Goal: Navigation & Orientation: Find specific page/section

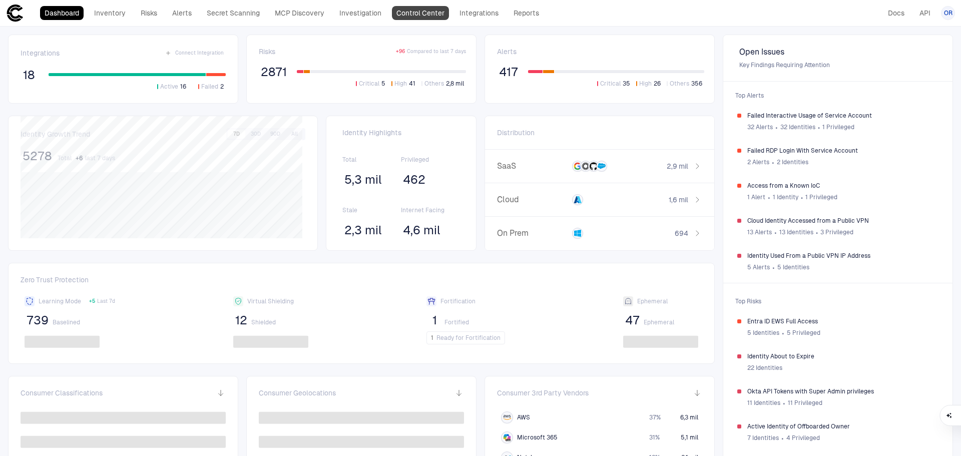
click at [413, 10] on link "Control Center" at bounding box center [420, 13] width 57 height 14
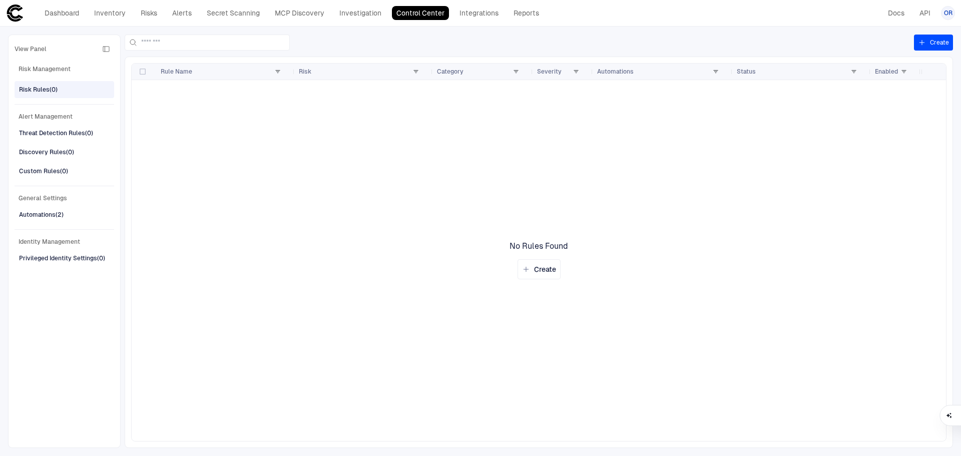
click at [65, 90] on div "Risk Rules (0)" at bounding box center [65, 90] width 93 height 16
click at [360, 14] on link "Investigation" at bounding box center [360, 13] width 51 height 14
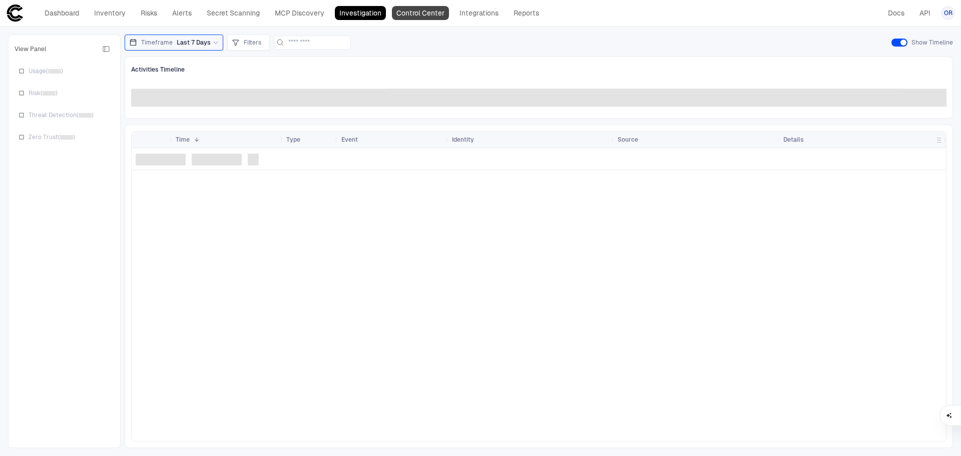
click at [412, 12] on link "Control Center" at bounding box center [420, 13] width 57 height 14
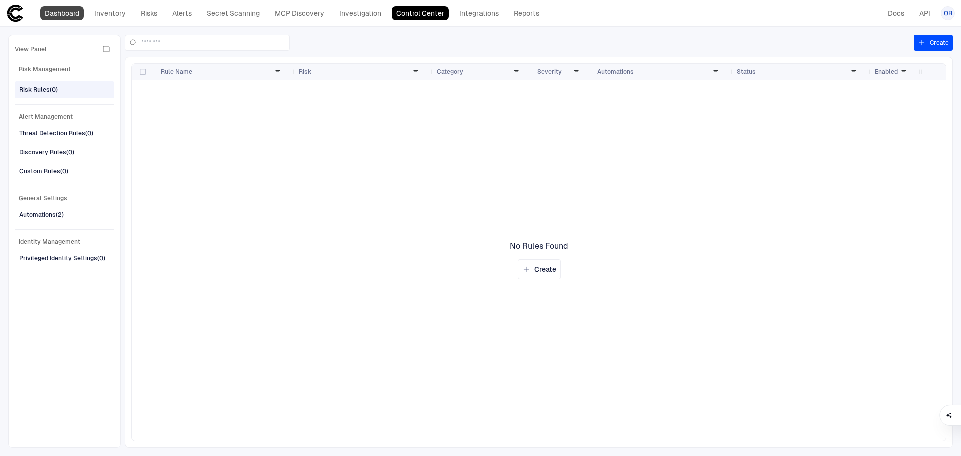
click at [62, 15] on link "Dashboard" at bounding box center [62, 13] width 44 height 14
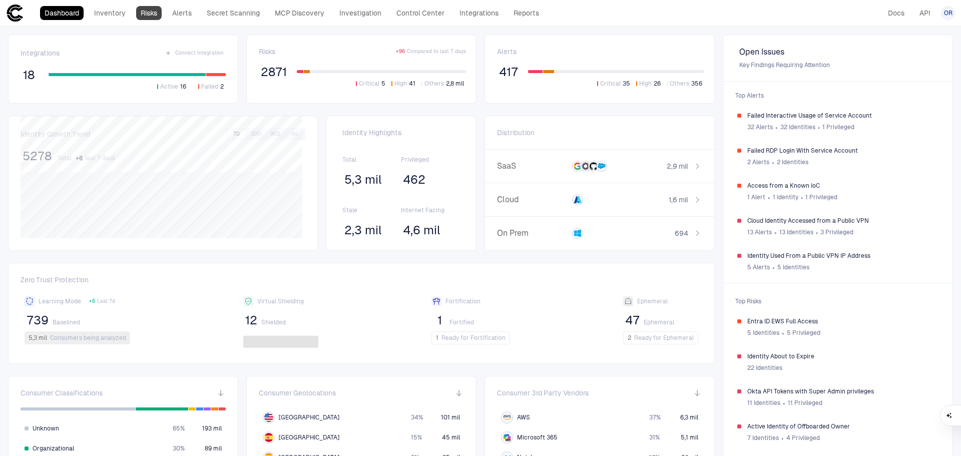
click at [156, 15] on link "Risks" at bounding box center [149, 13] width 26 height 14
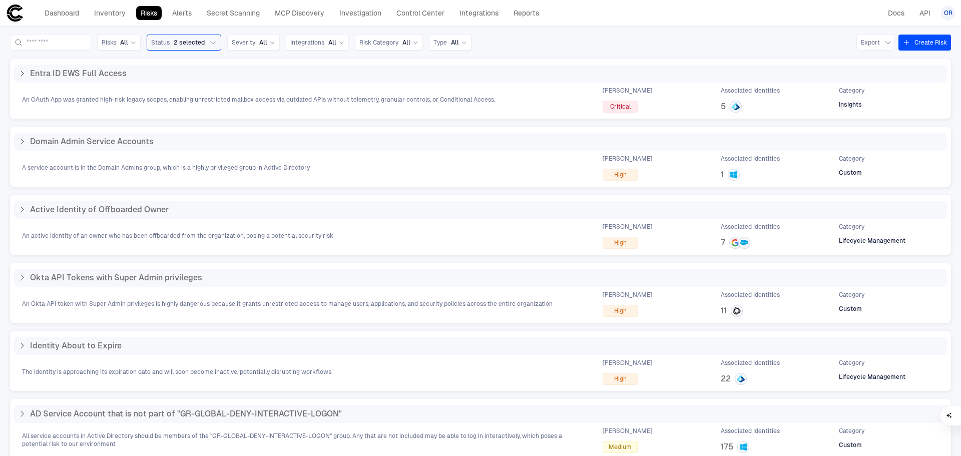
click at [947, 13] on span "OR" at bounding box center [948, 13] width 9 height 8
click at [584, 34] on div at bounding box center [480, 228] width 961 height 456
click at [418, 15] on link "Control Center" at bounding box center [420, 13] width 57 height 14
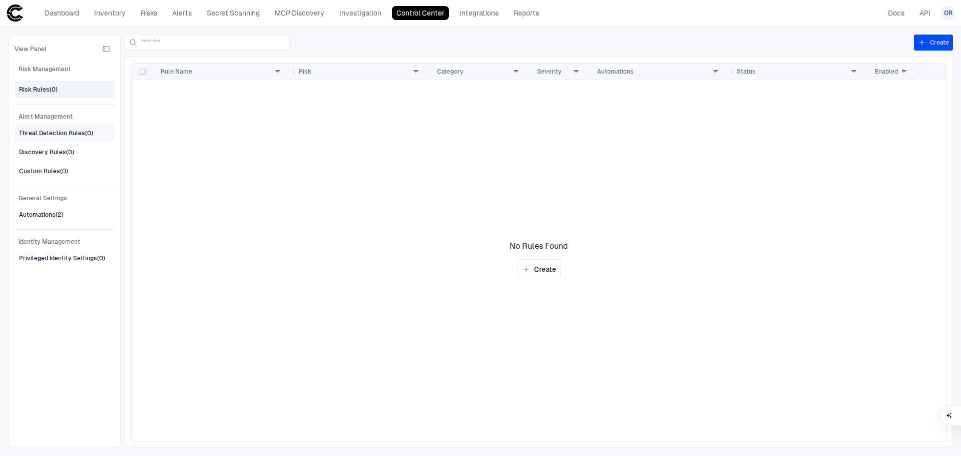
click at [65, 137] on div "Threat Detection Rules (0)" at bounding box center [56, 133] width 74 height 9
click at [64, 159] on div "Discovery Rules (0)" at bounding box center [65, 152] width 93 height 16
click at [67, 176] on span "Custom Rules (0)" at bounding box center [43, 171] width 49 height 13
click at [43, 89] on div "Risk Rules (0)" at bounding box center [38, 89] width 39 height 9
drag, startPoint x: 168, startPoint y: 94, endPoint x: 291, endPoint y: 441, distance: 368.4
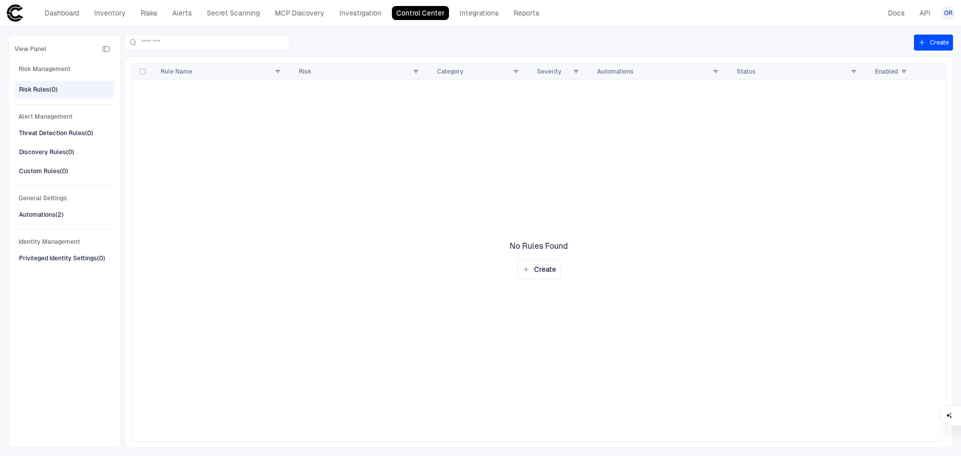
click at [291, 441] on div at bounding box center [527, 260] width 790 height 361
click at [529, 13] on link "Reports" at bounding box center [526, 13] width 35 height 14
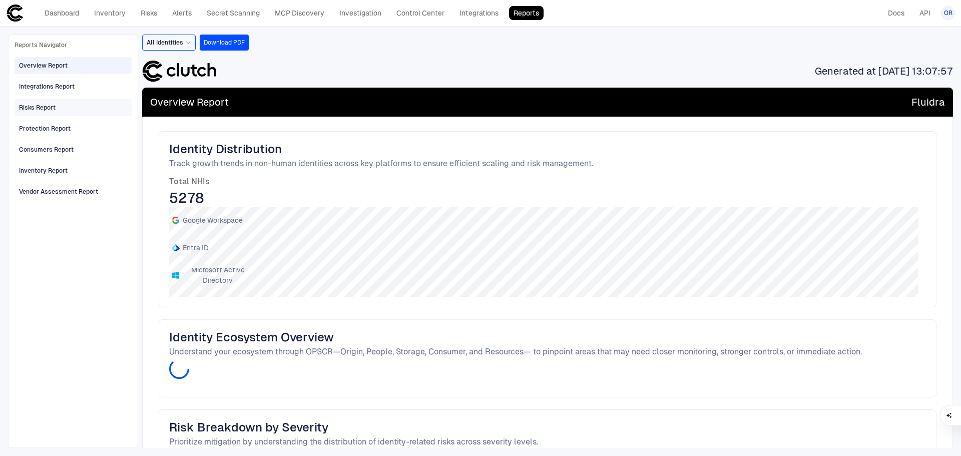
click at [71, 107] on div "Risks Report" at bounding box center [74, 108] width 110 height 16
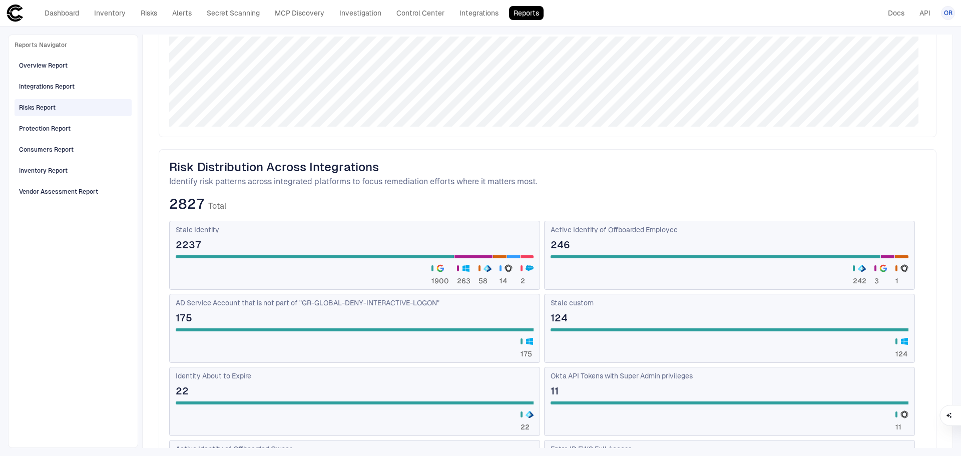
scroll to position [150, 0]
